Goal: Task Accomplishment & Management: Use online tool/utility

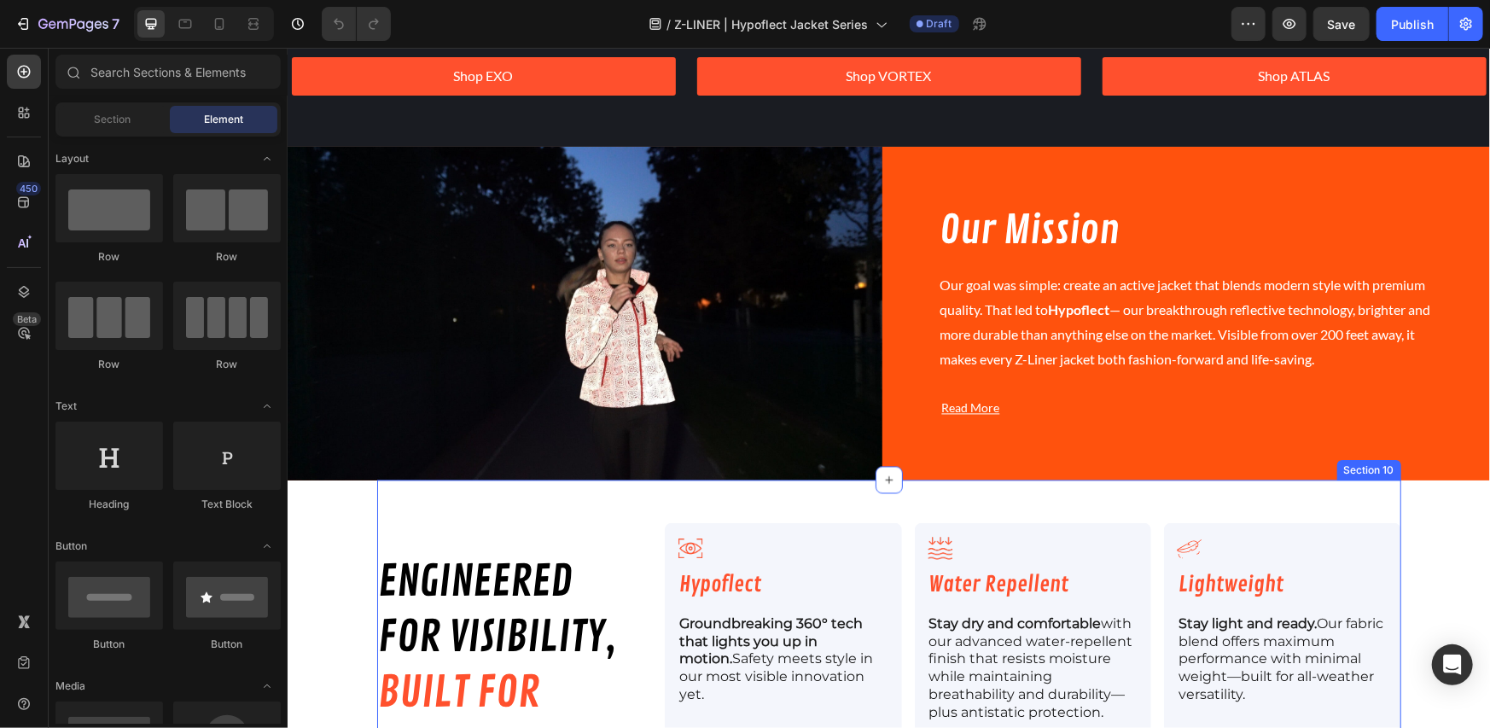
scroll to position [2274, 0]
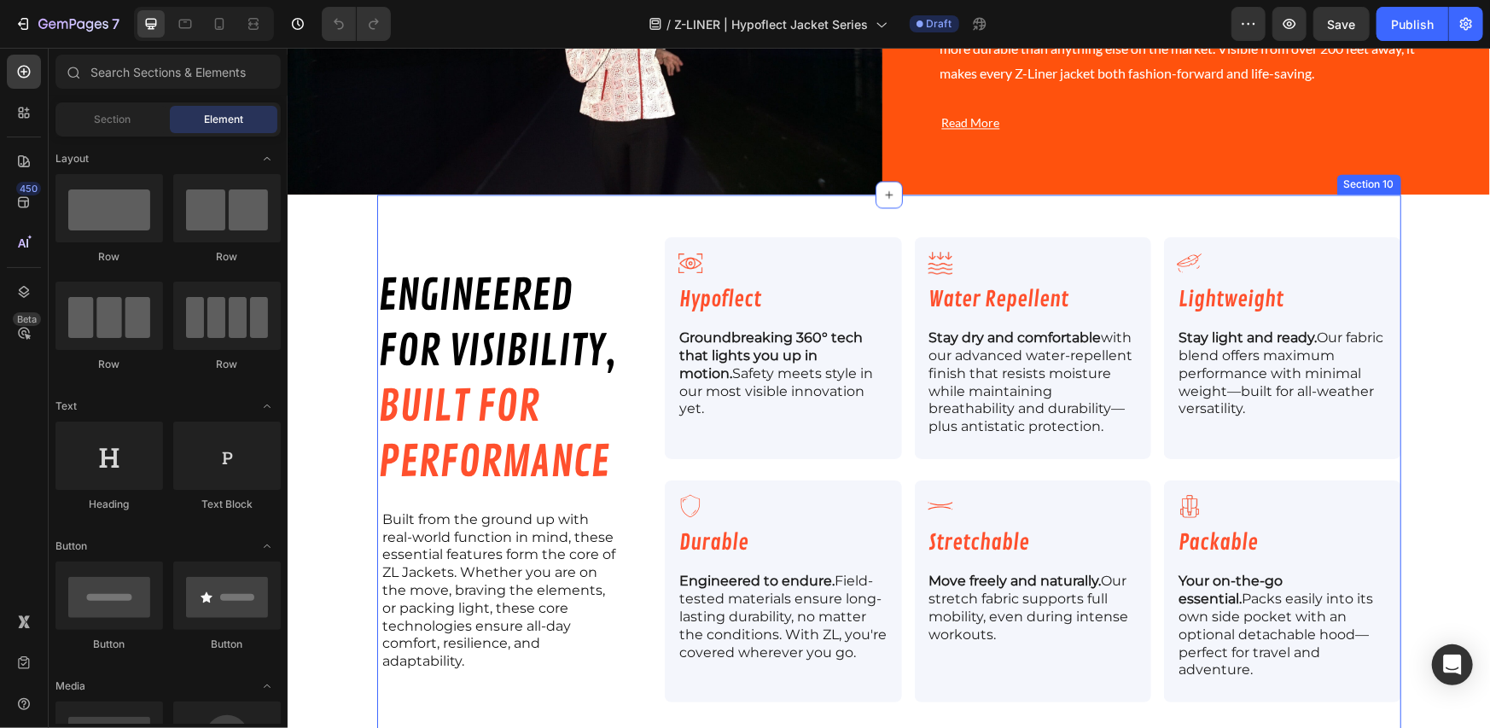
drag, startPoint x: 926, startPoint y: 201, endPoint x: 298, endPoint y: 132, distance: 631.7
click at [926, 201] on div "engineered for visibility, built for performance Heading Built from the ground …" at bounding box center [888, 476] width 1024 height 565
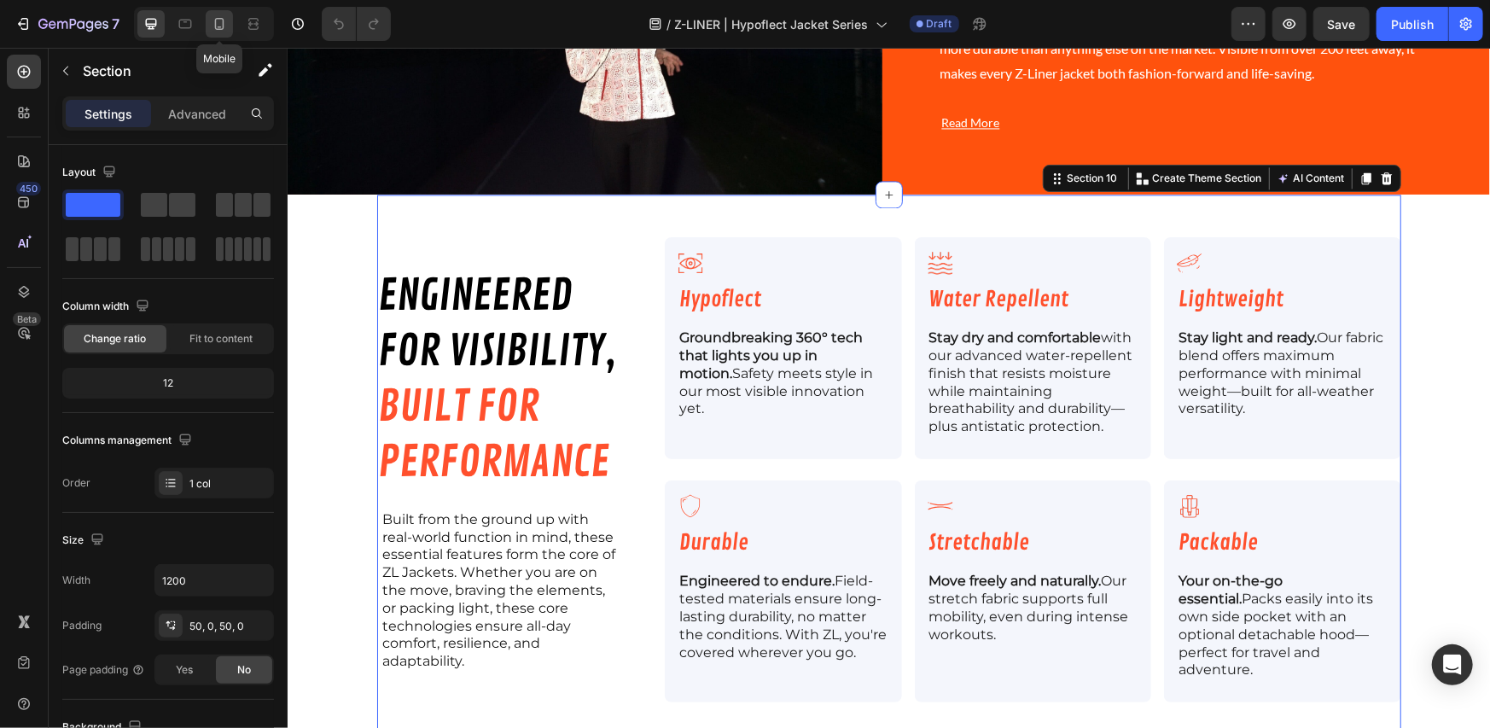
click at [218, 26] on icon at bounding box center [219, 24] width 9 height 12
type input "100%"
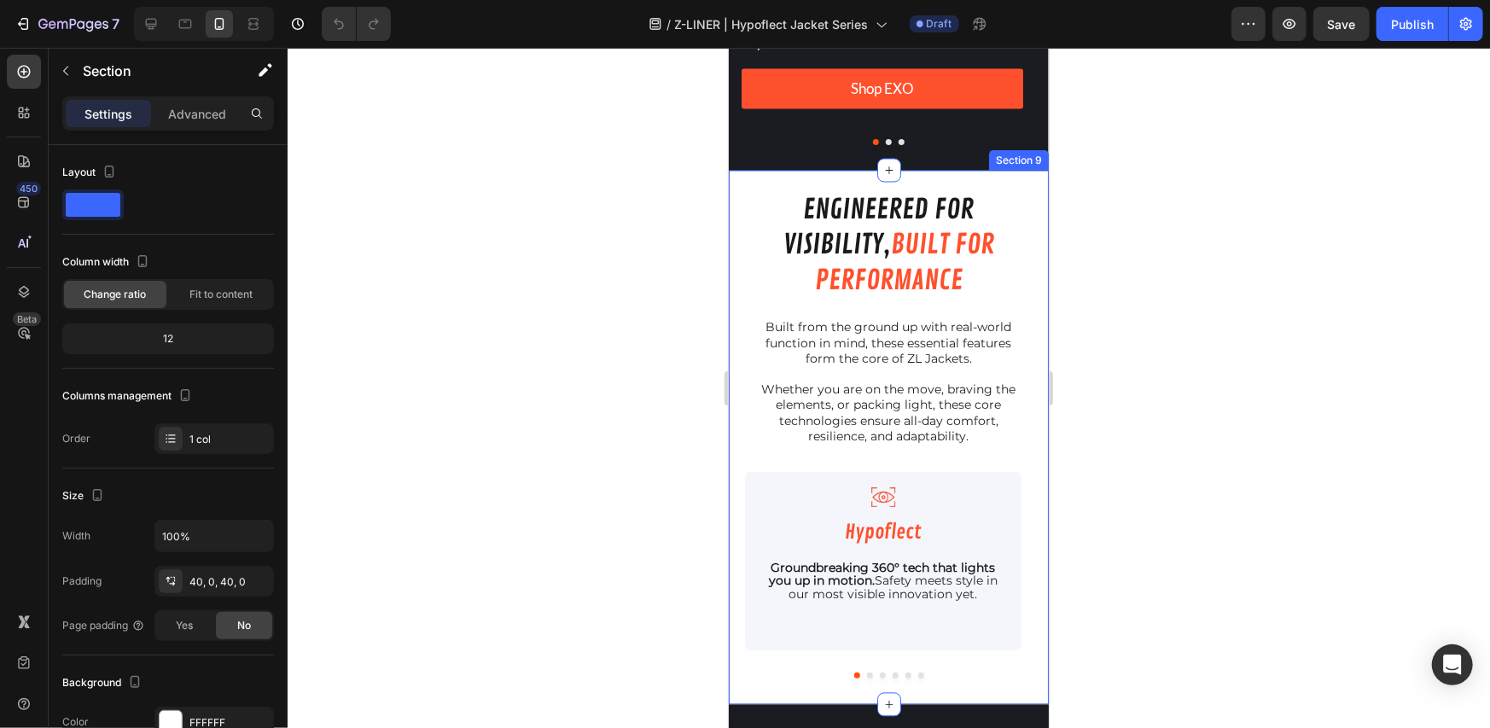
scroll to position [2216, 0]
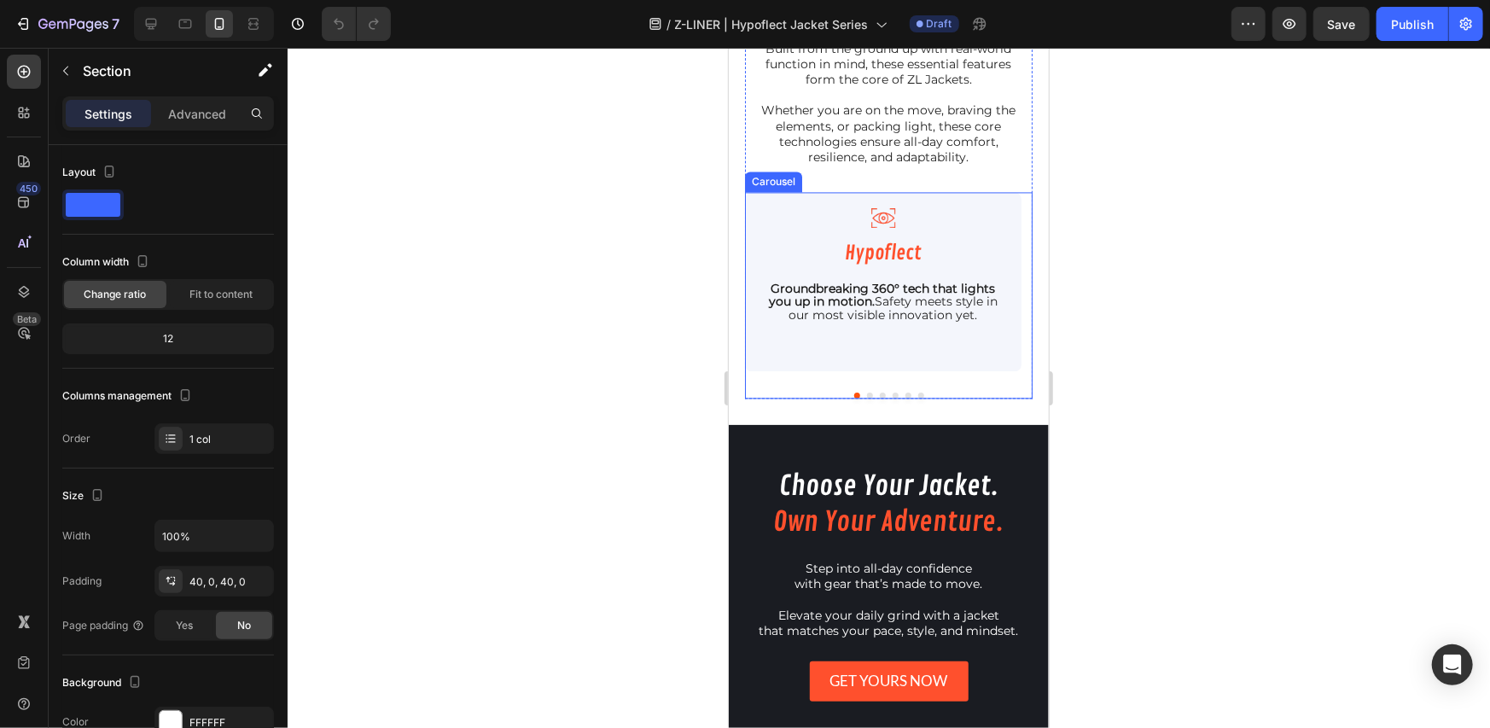
click at [948, 395] on div at bounding box center [888, 395] width 288 height 6
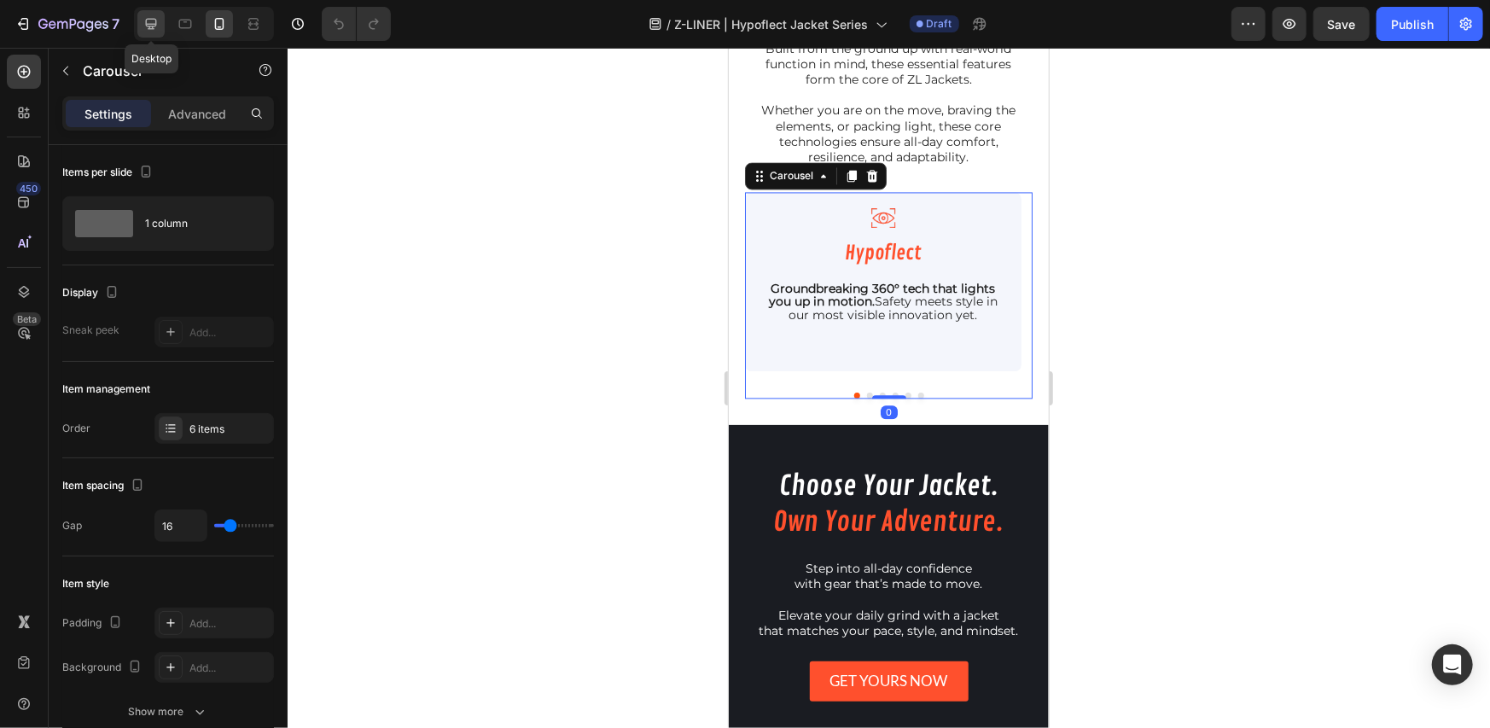
click at [146, 23] on icon at bounding box center [151, 24] width 11 height 11
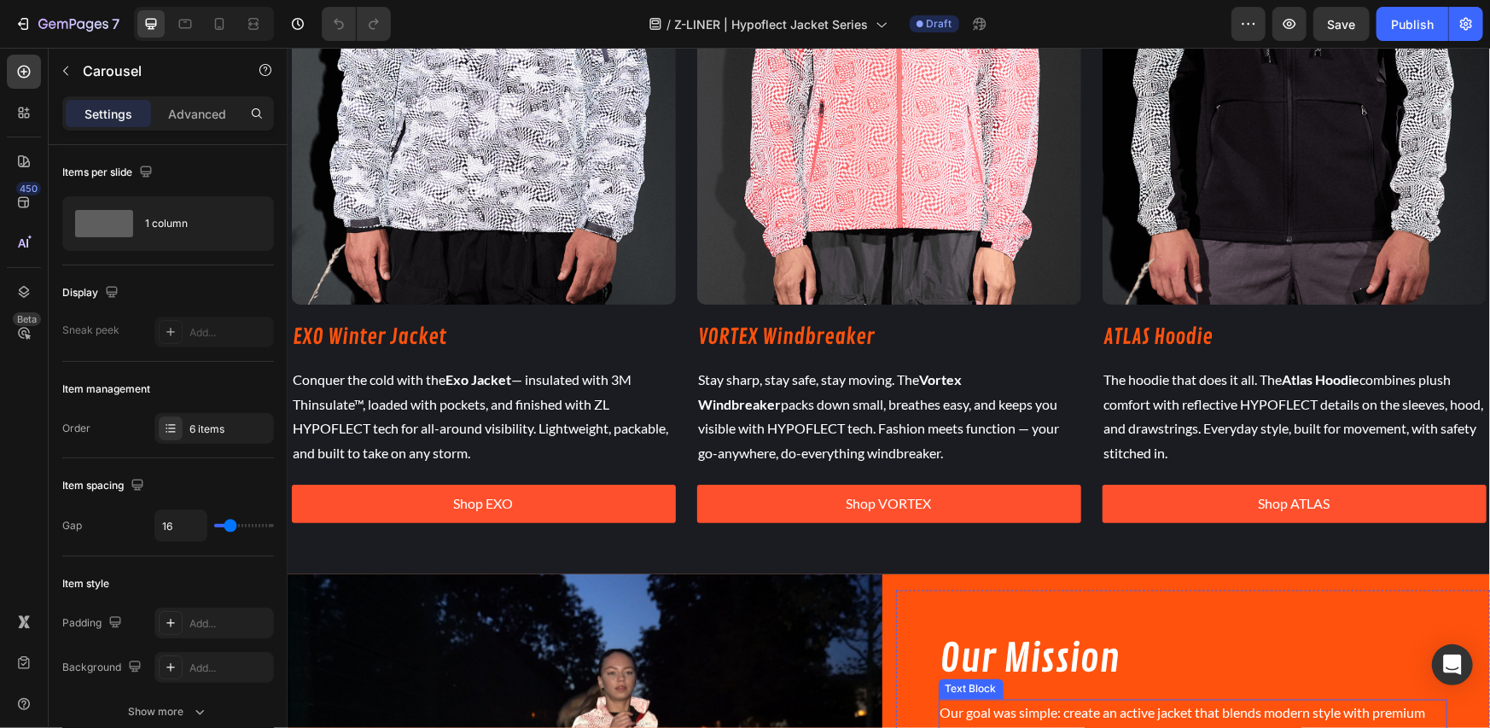
scroll to position [2009, 0]
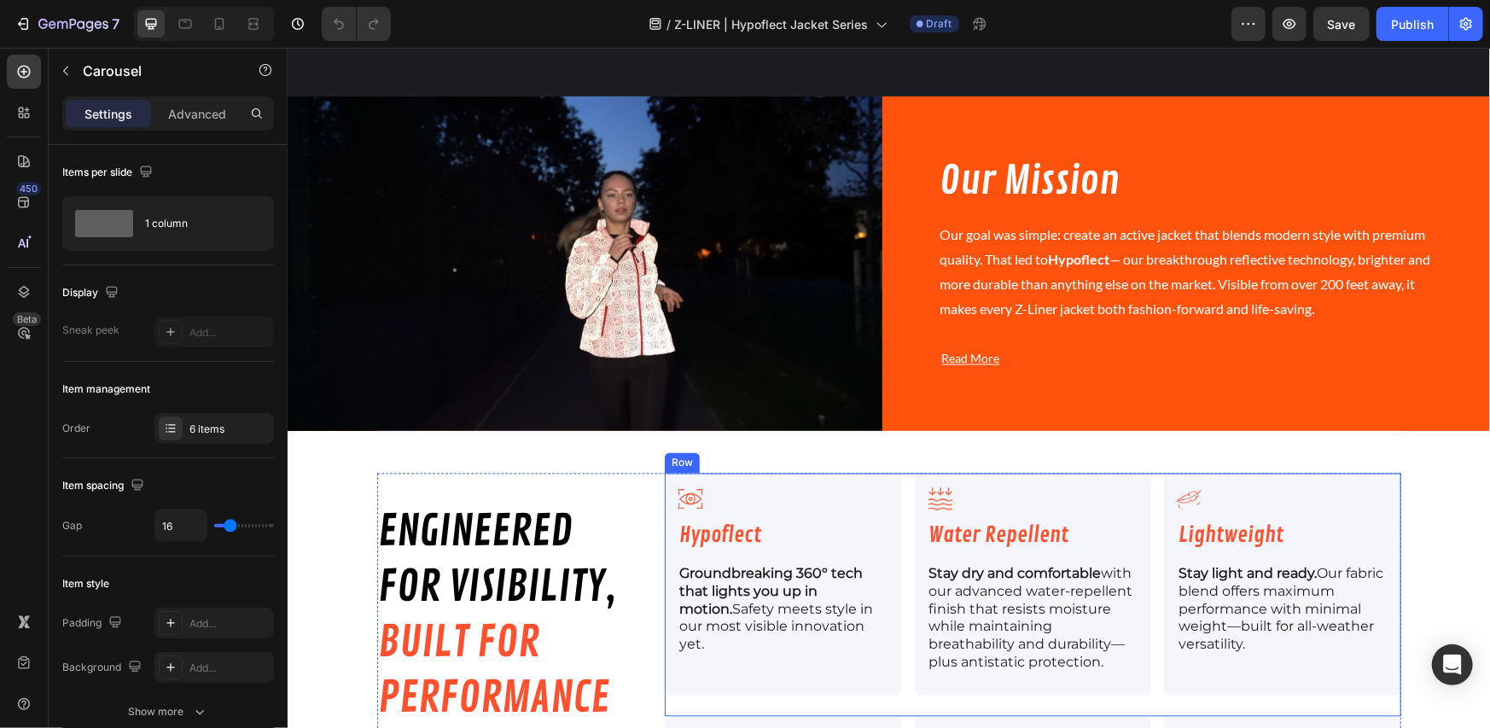
click at [902, 477] on div "Icon Hypoflect Heading Groundbreaking 360° tech that lights you up in motion. S…" at bounding box center [1032, 594] width 736 height 243
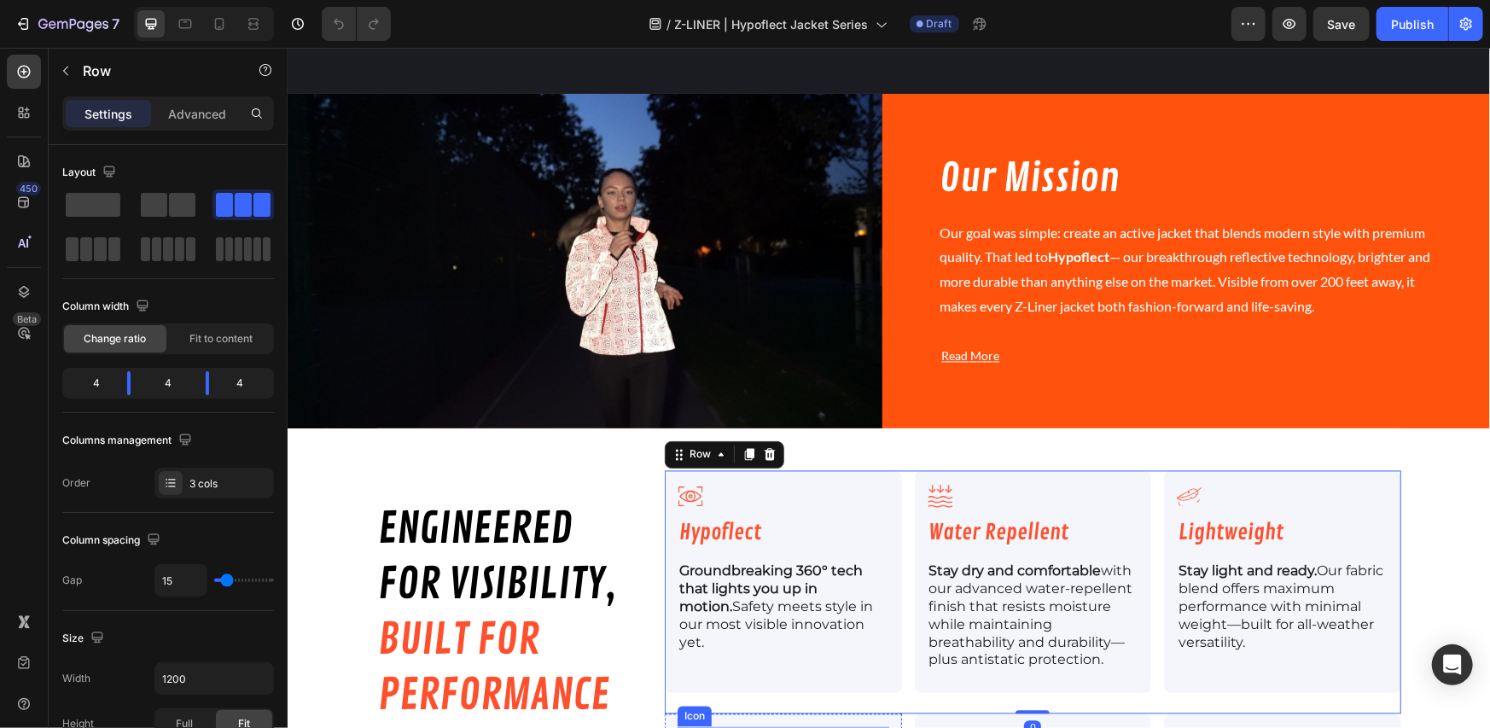
scroll to position [2293, 0]
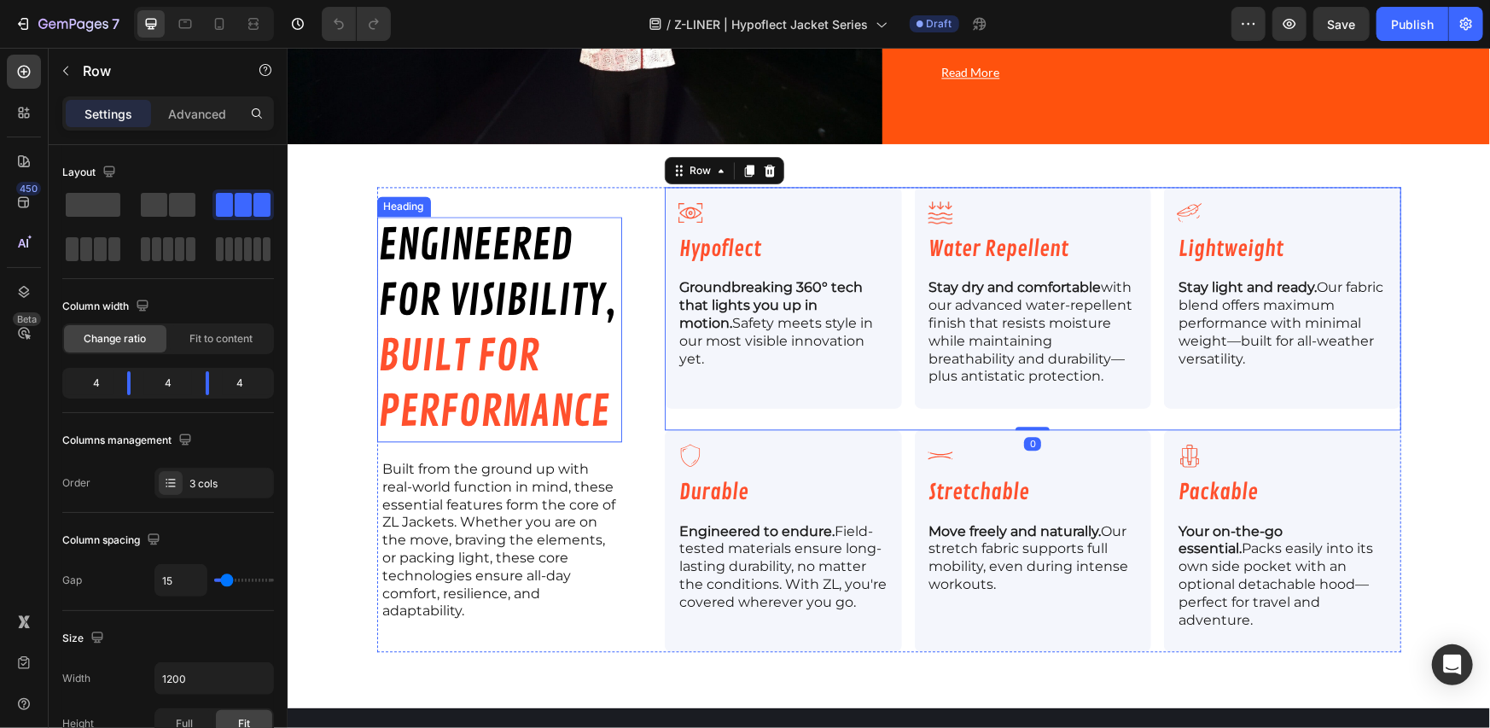
click at [608, 288] on span "for visibility," at bounding box center [497, 300] width 239 height 53
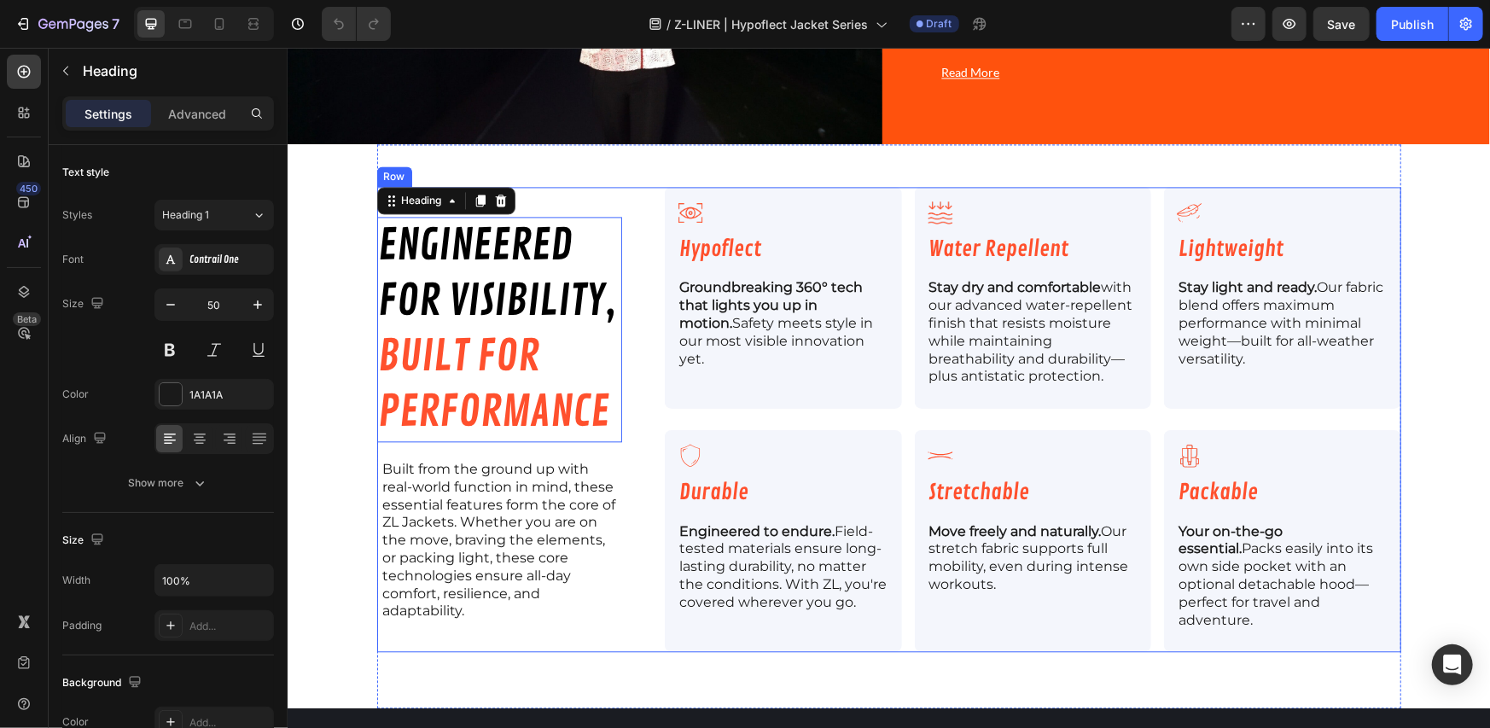
click at [645, 279] on div "engineered for visibility, built for performance Heading 0 Built from the groun…" at bounding box center [888, 419] width 1024 height 466
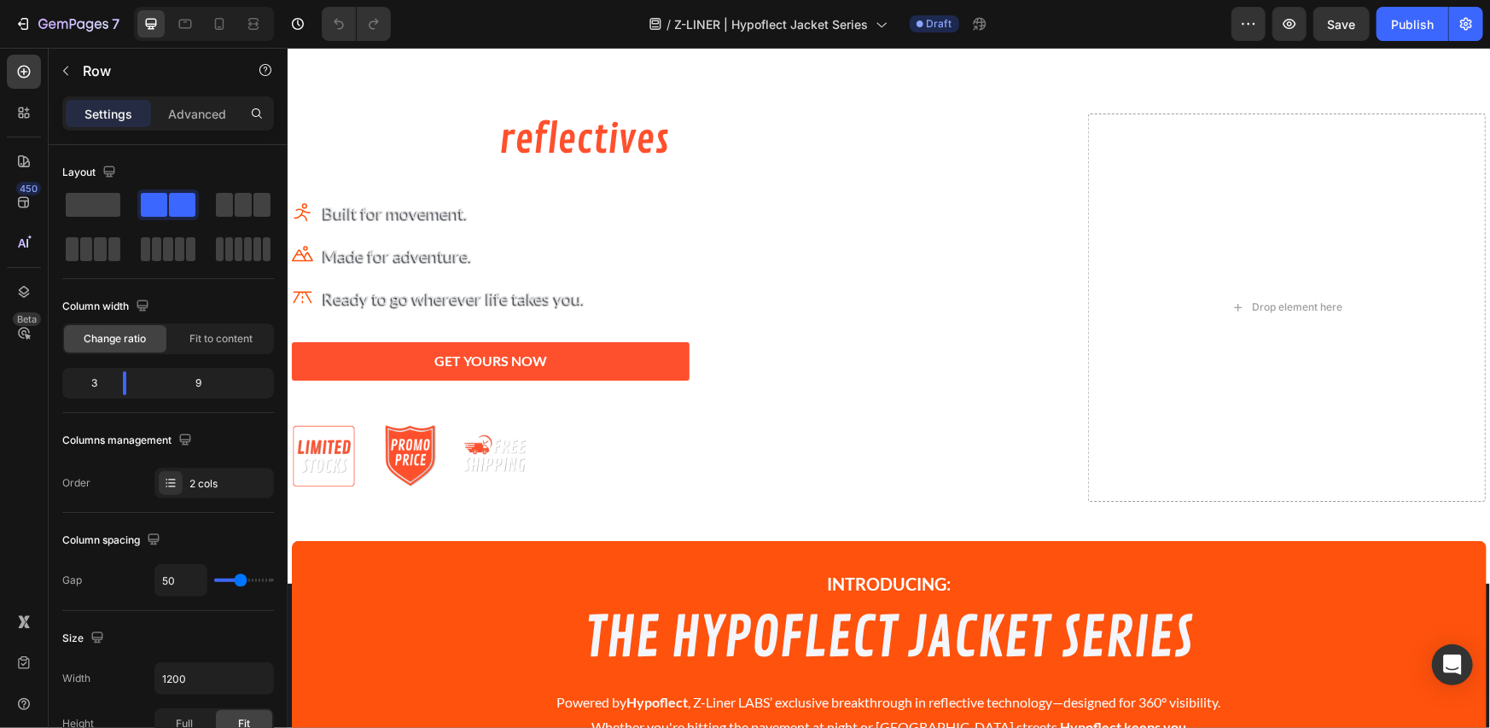
scroll to position [0, 0]
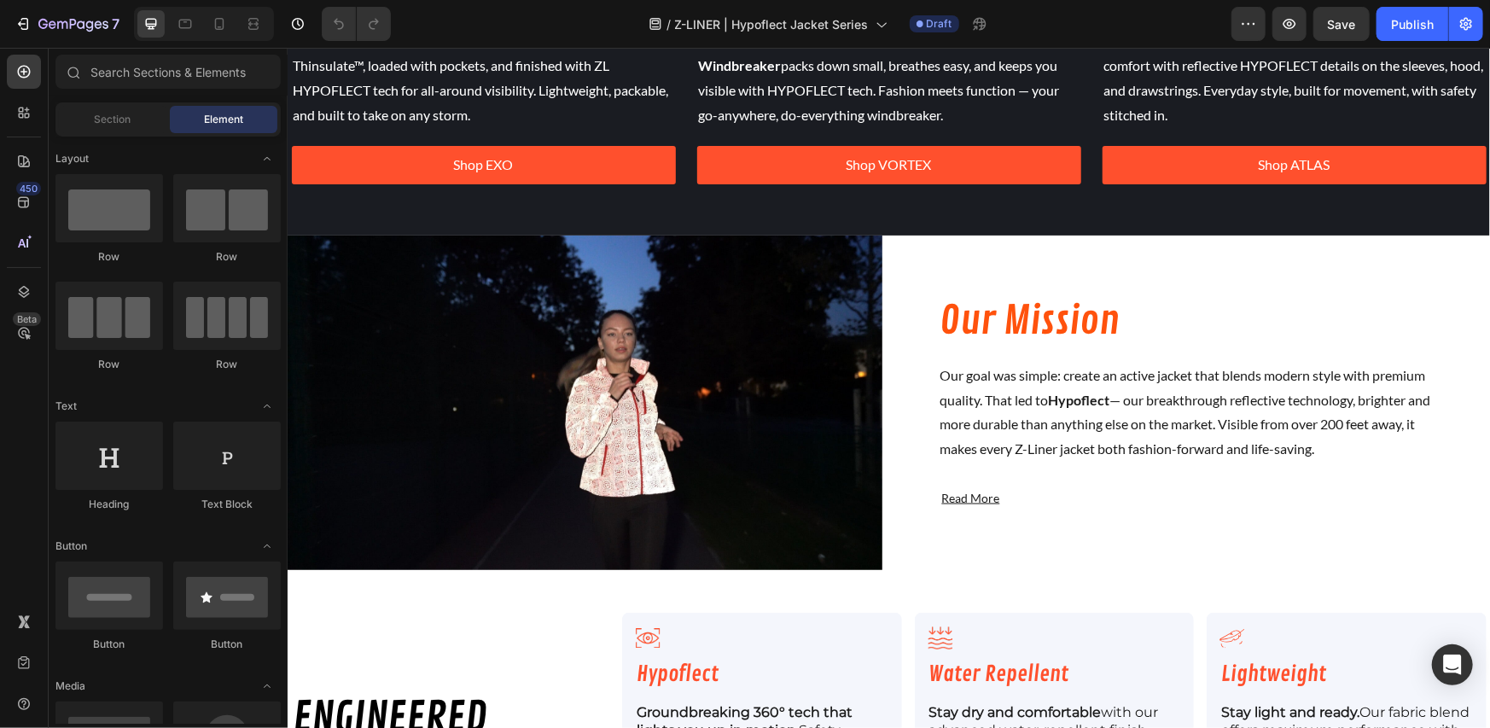
scroll to position [1990, 0]
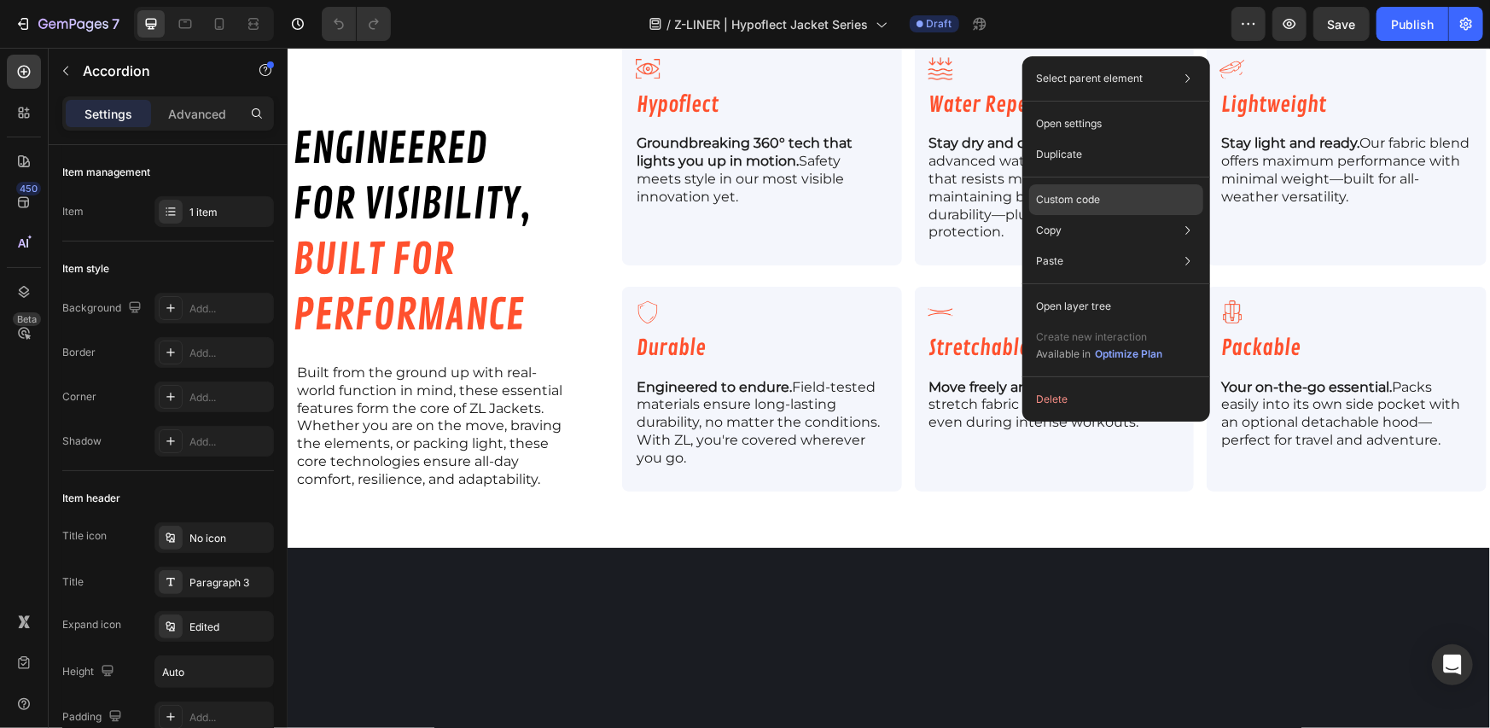
click at [1074, 199] on p "Custom code" at bounding box center [1068, 199] width 64 height 15
type input "100%"
type input "100"
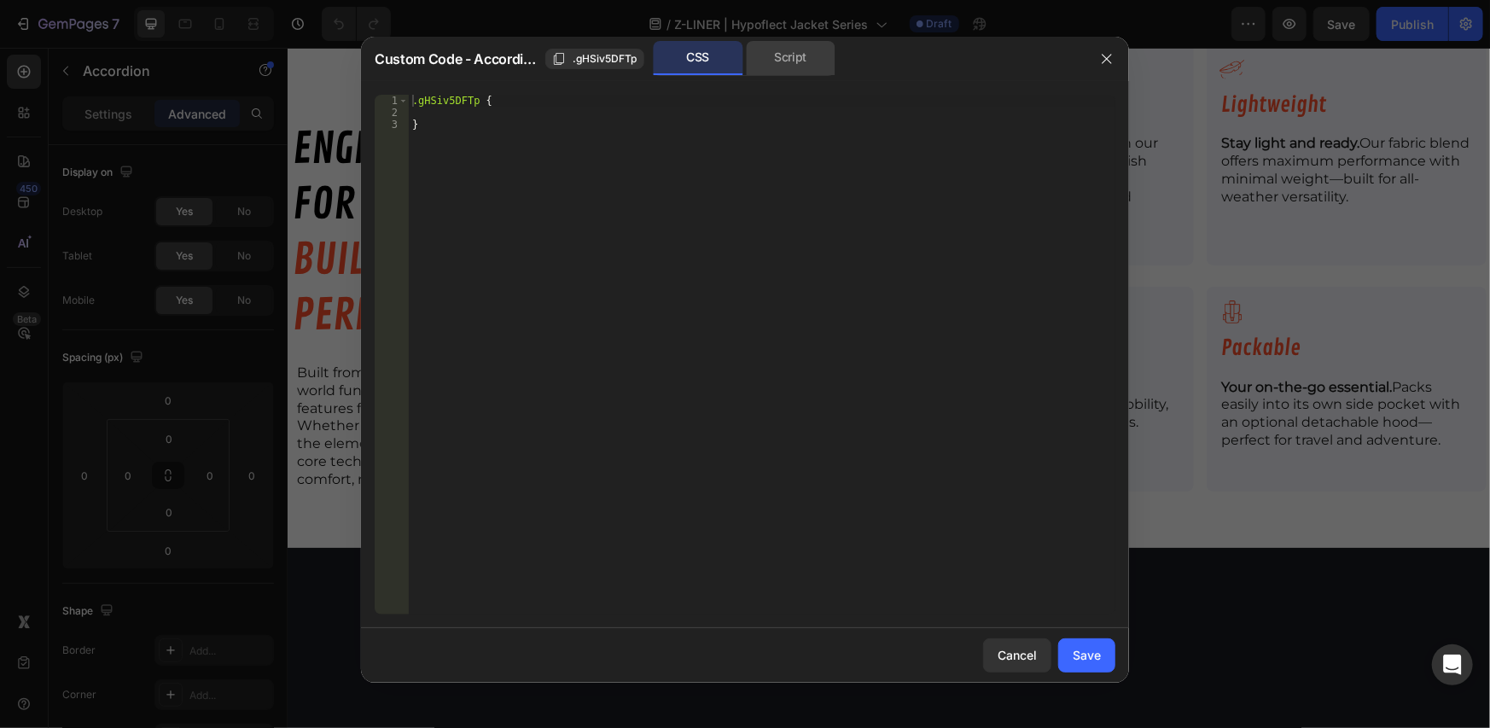
click at [776, 57] on div "Script" at bounding box center [791, 58] width 90 height 34
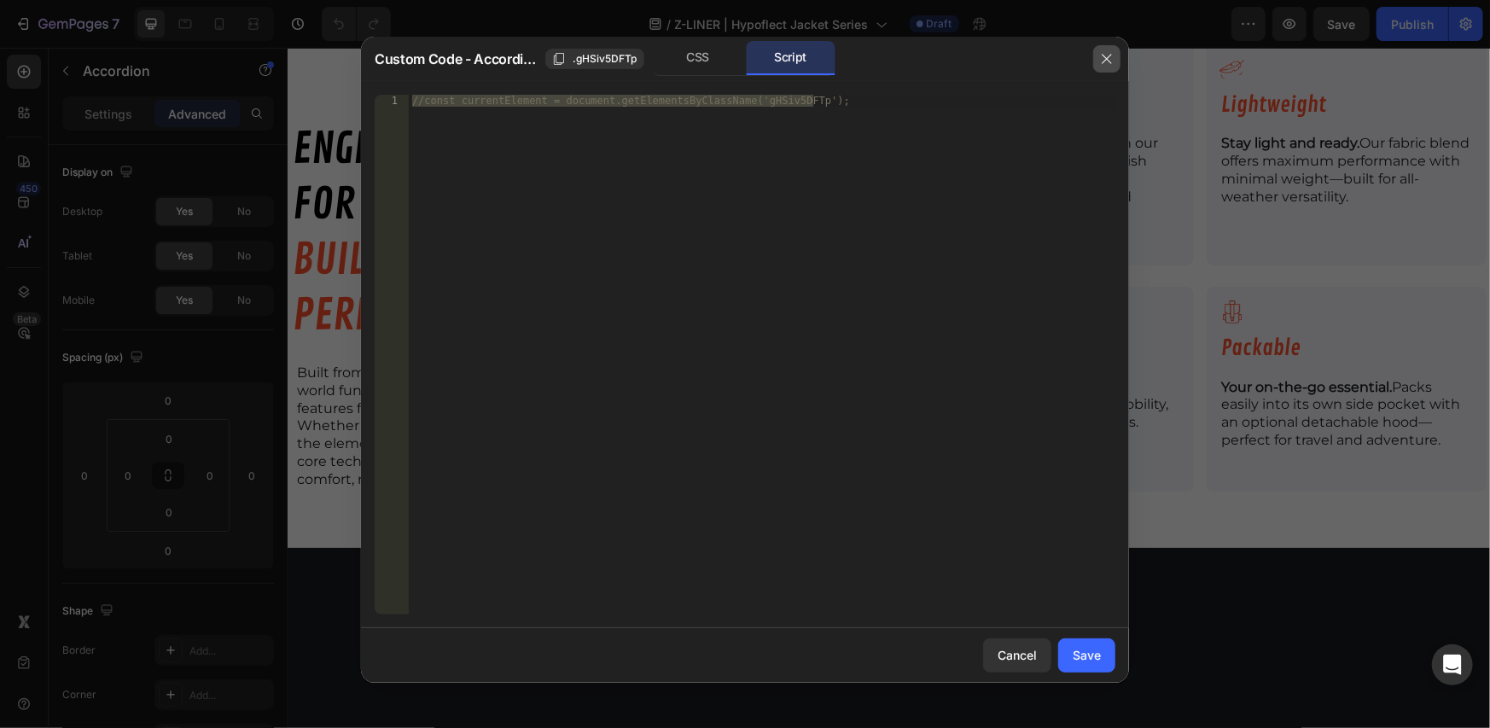
click at [1111, 58] on icon "button" at bounding box center [1107, 59] width 14 height 14
type input "8"
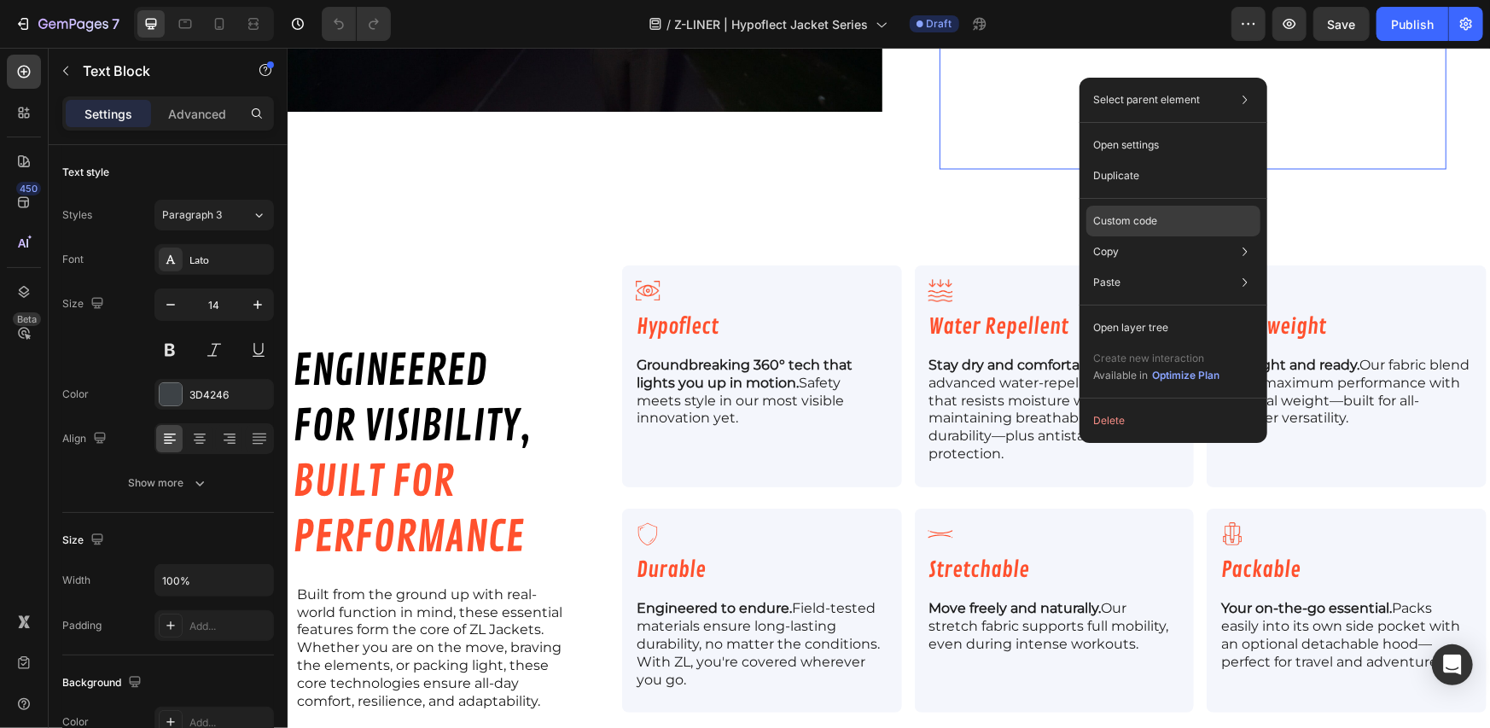
click at [1129, 220] on p "Custom code" at bounding box center [1125, 220] width 64 height 15
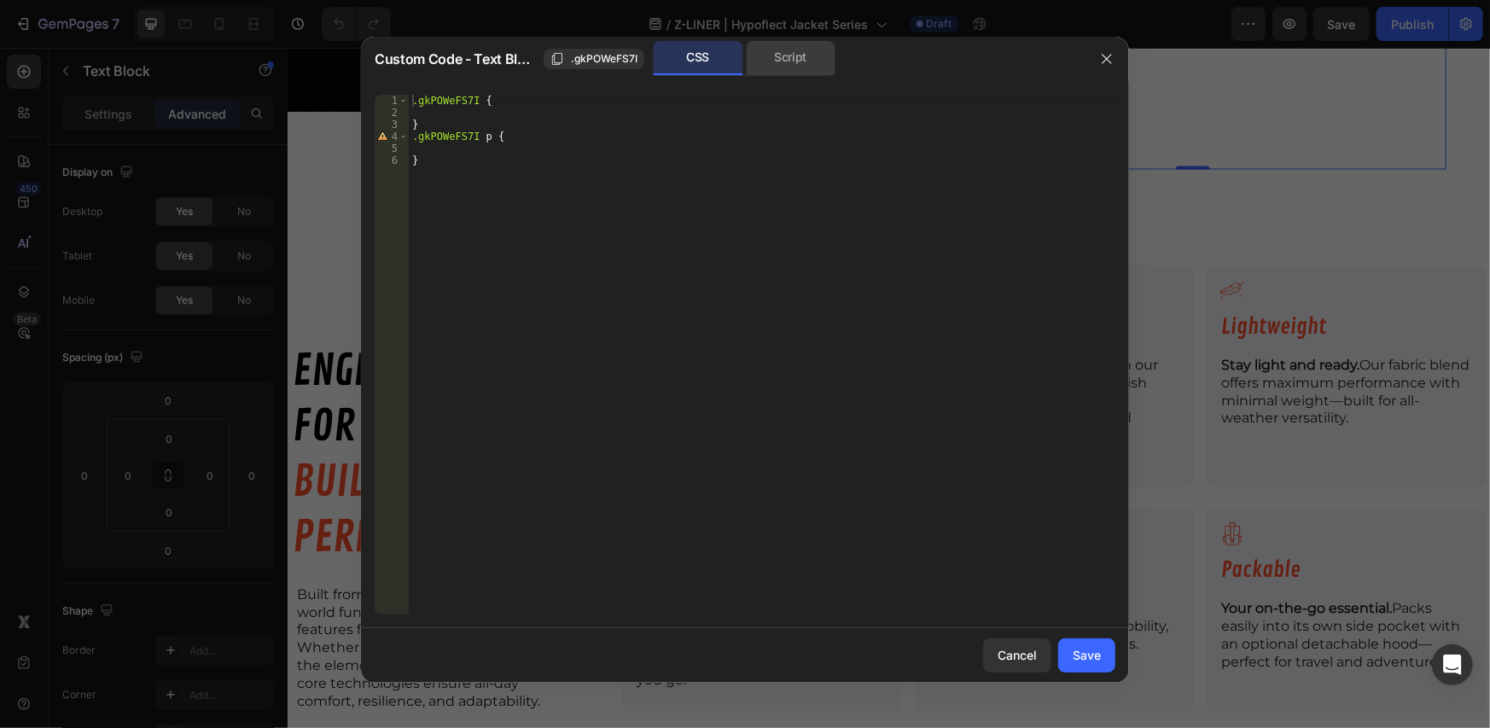
click at [765, 74] on div "Script" at bounding box center [791, 58] width 90 height 34
click at [691, 62] on div "CSS" at bounding box center [699, 58] width 90 height 34
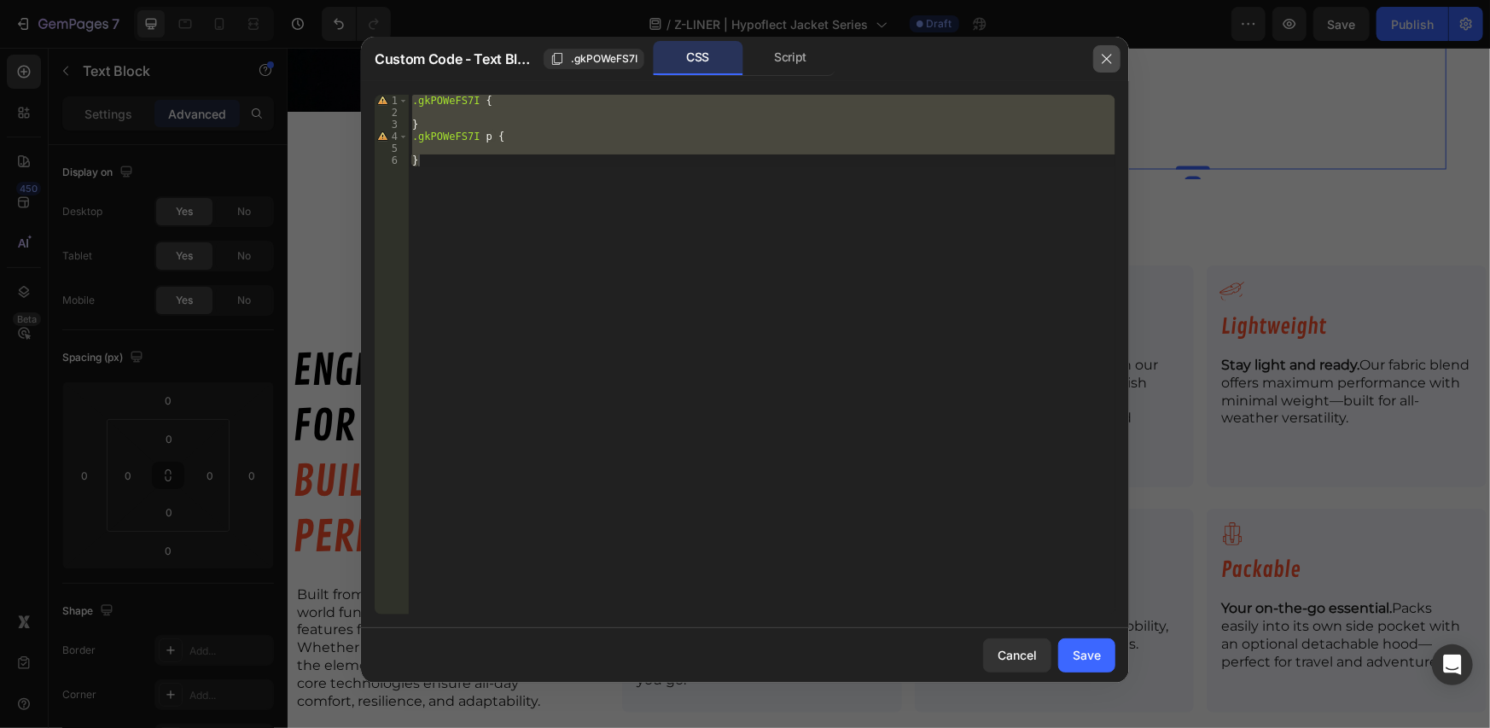
click at [1104, 59] on icon "button" at bounding box center [1107, 59] width 14 height 14
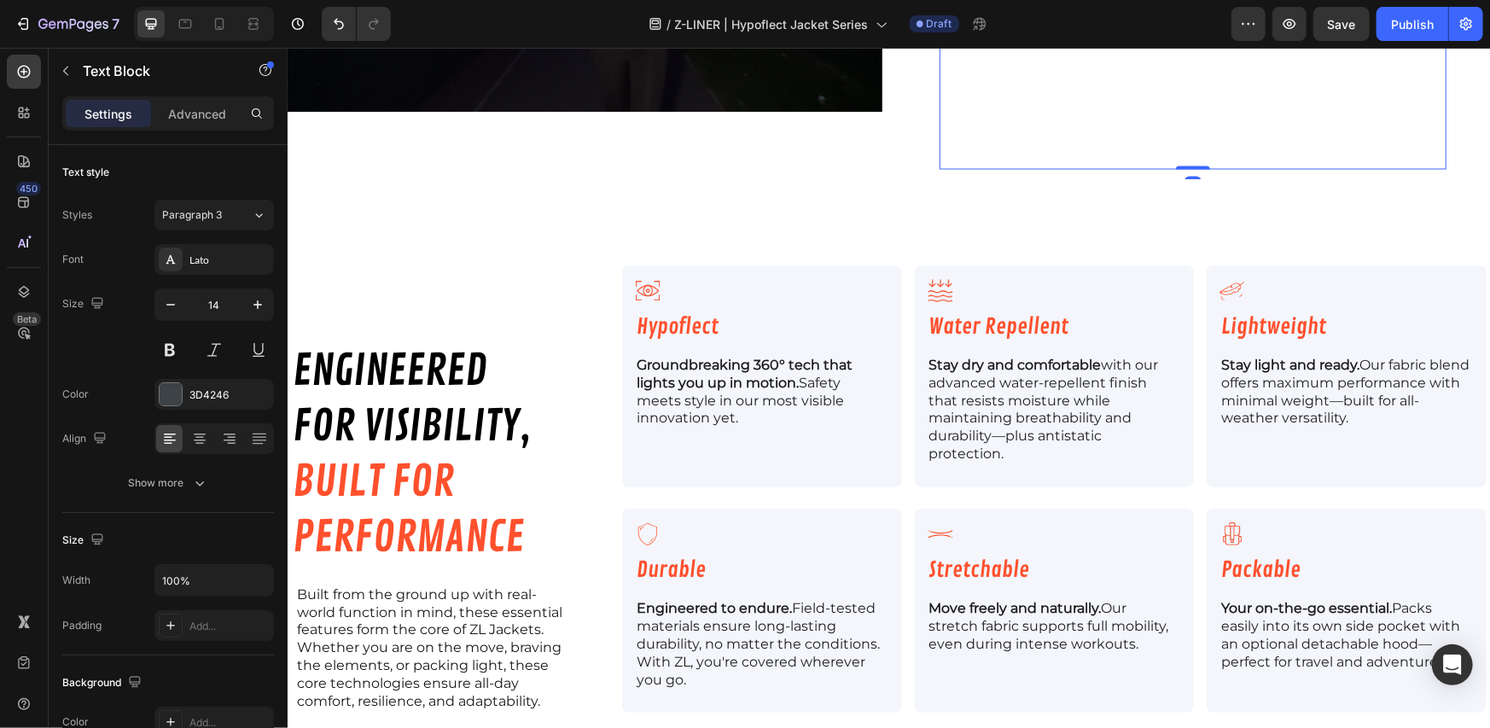
click at [1047, 38] on p at bounding box center [1192, 26] width 504 height 21
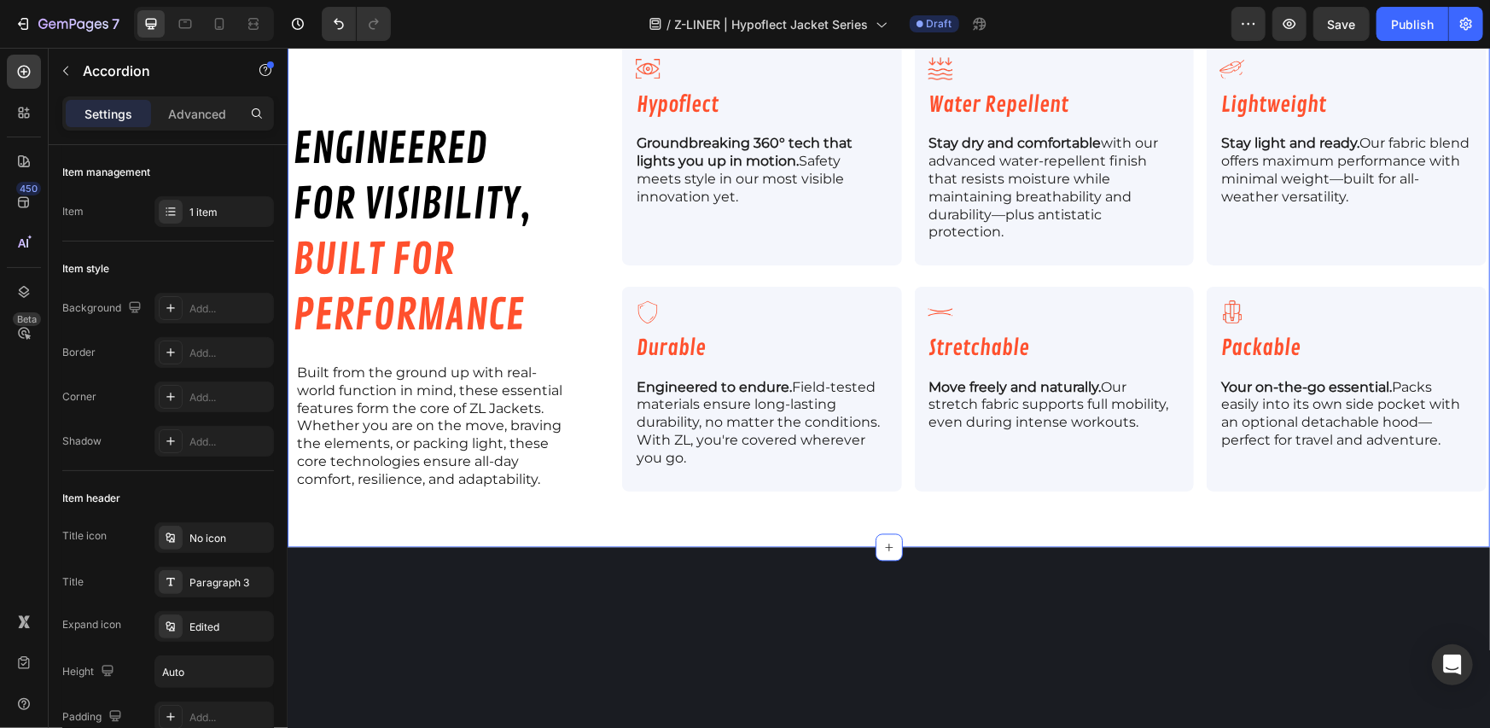
click at [878, 495] on div "engineered for visibility, built for performance Heading Built from the ground …" at bounding box center [888, 273] width 1202 height 547
